Goal: Information Seeking & Learning: Check status

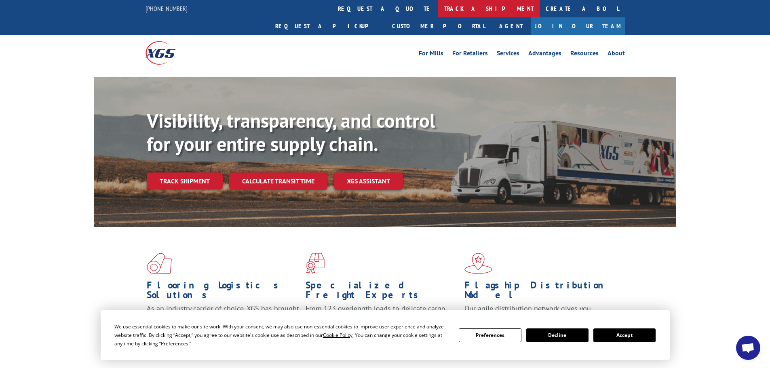
click at [438, 8] on link "track a shipment" at bounding box center [489, 8] width 102 height 17
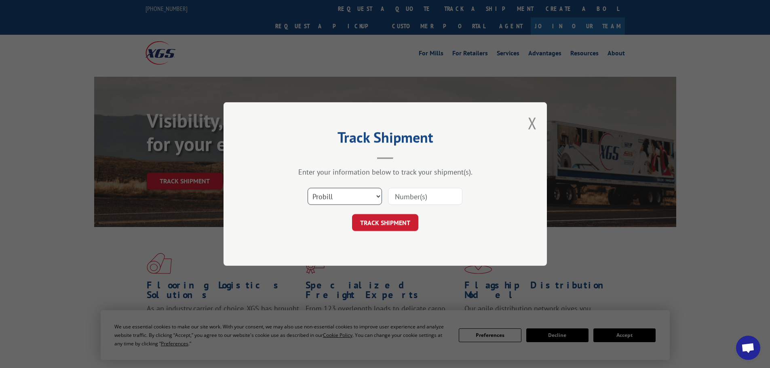
click at [334, 196] on select "Select category... Probill BOL PO" at bounding box center [345, 196] width 74 height 17
select select "bol"
click at [308, 188] on select "Select category... Probill BOL PO" at bounding box center [345, 196] width 74 height 17
click at [413, 196] on input at bounding box center [425, 196] width 74 height 17
paste input "6015350"
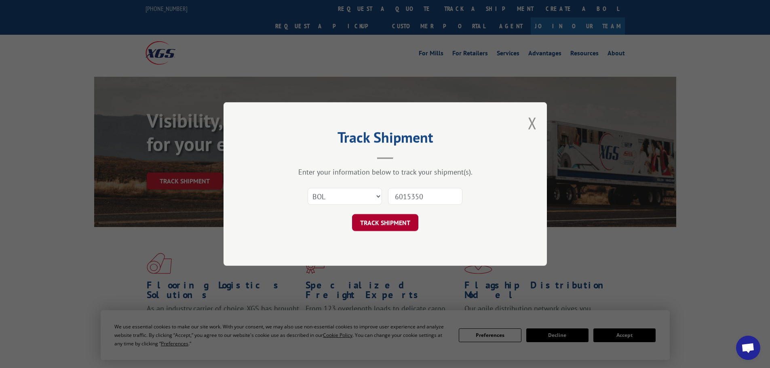
type input "6015350"
click at [390, 219] on button "TRACK SHIPMENT" at bounding box center [385, 222] width 66 height 17
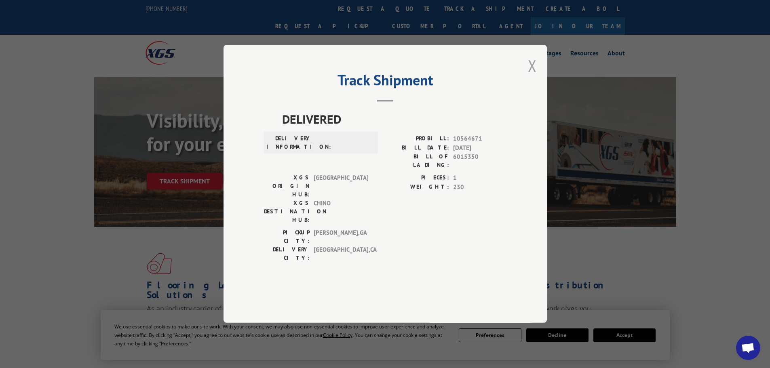
click at [533, 76] on button "Close modal" at bounding box center [532, 65] width 9 height 21
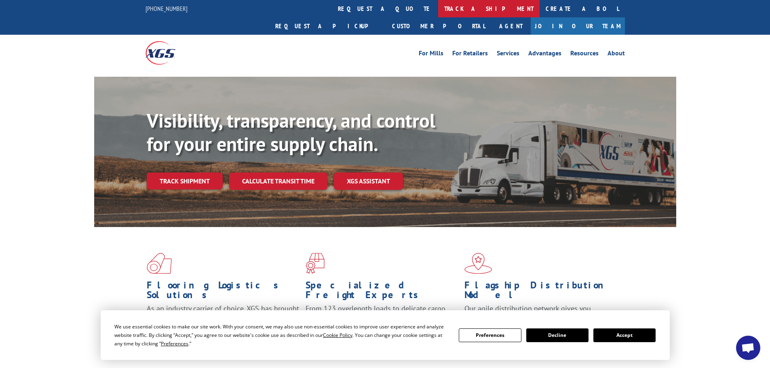
click at [438, 7] on link "track a shipment" at bounding box center [489, 8] width 102 height 17
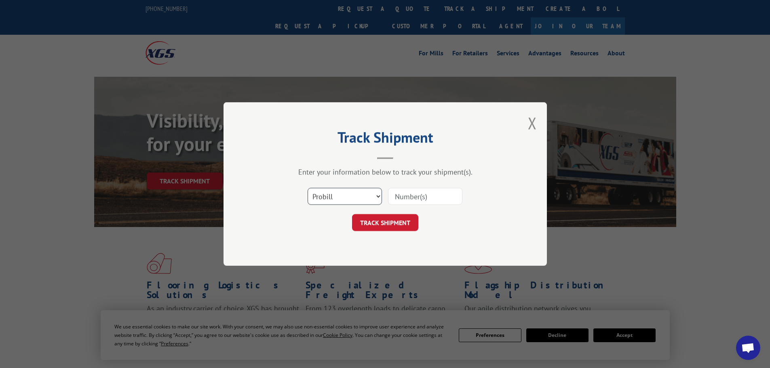
click at [335, 199] on select "Select category... Probill BOL PO" at bounding box center [345, 196] width 74 height 17
select select "po"
click at [308, 188] on select "Select category... Probill BOL PO" at bounding box center [345, 196] width 74 height 17
click at [402, 197] on input at bounding box center [425, 196] width 74 height 17
paste input "44517513"
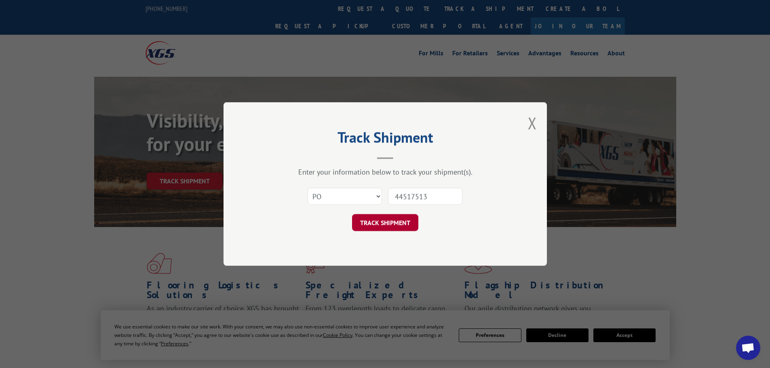
type input "44517513"
click at [385, 223] on button "TRACK SHIPMENT" at bounding box center [385, 222] width 66 height 17
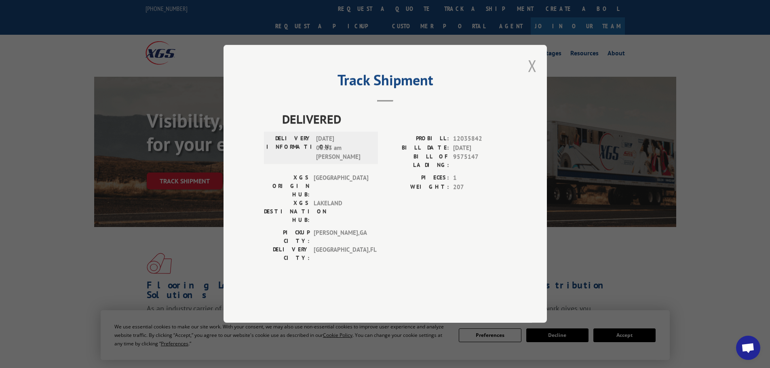
click at [531, 76] on button "Close modal" at bounding box center [532, 65] width 9 height 21
